Goal: Task Accomplishment & Management: Use online tool/utility

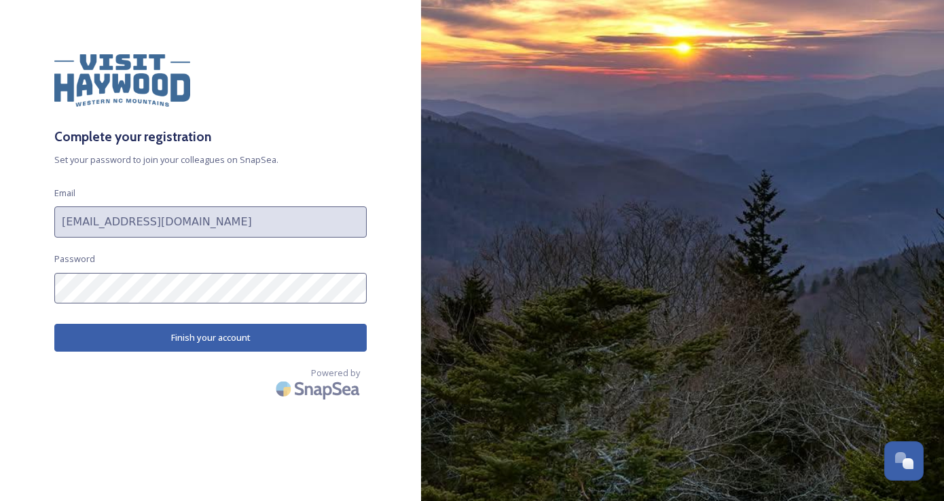
click at [212, 338] on button "Finish your account" at bounding box center [210, 338] width 312 height 28
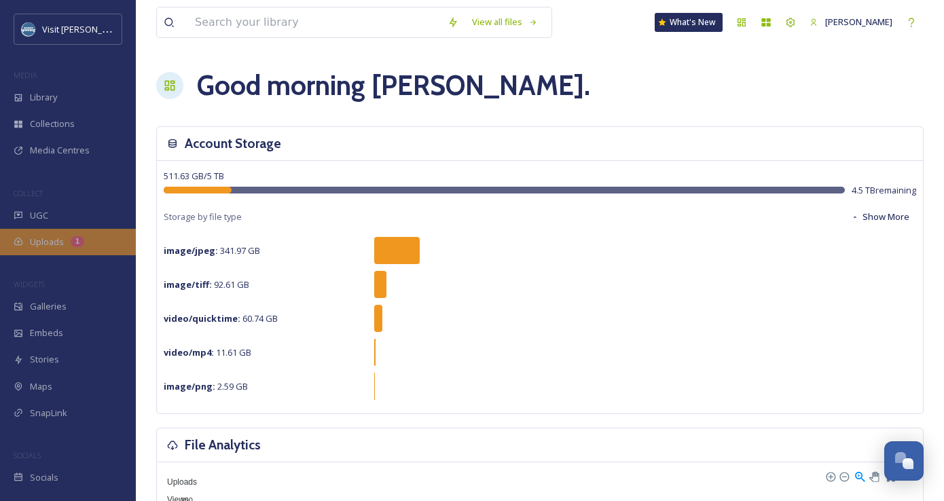
click at [63, 238] on div "Uploads 1" at bounding box center [68, 242] width 136 height 26
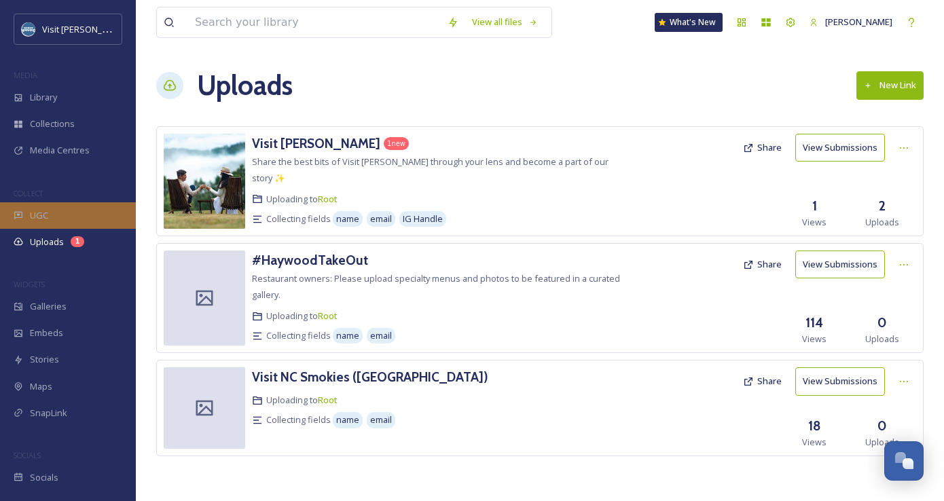
click at [80, 219] on div "UGC" at bounding box center [68, 215] width 136 height 26
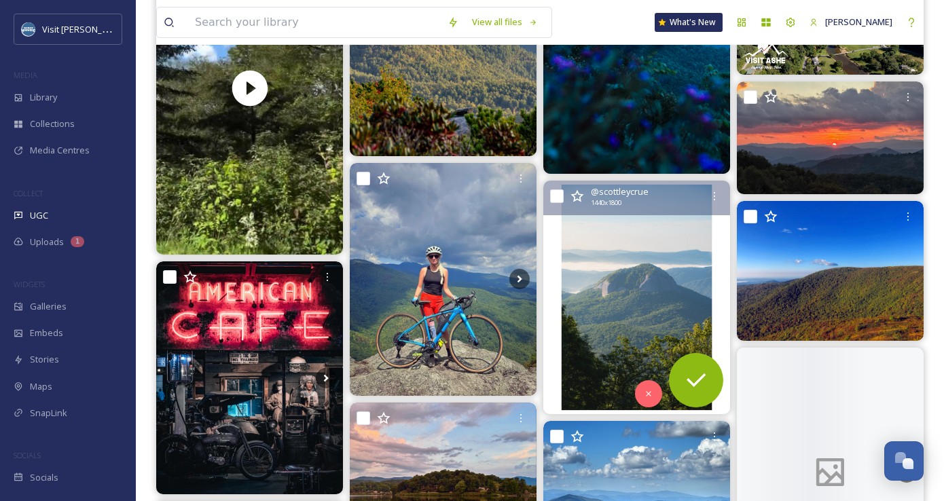
scroll to position [562, 0]
